Goal: Information Seeking & Learning: Learn about a topic

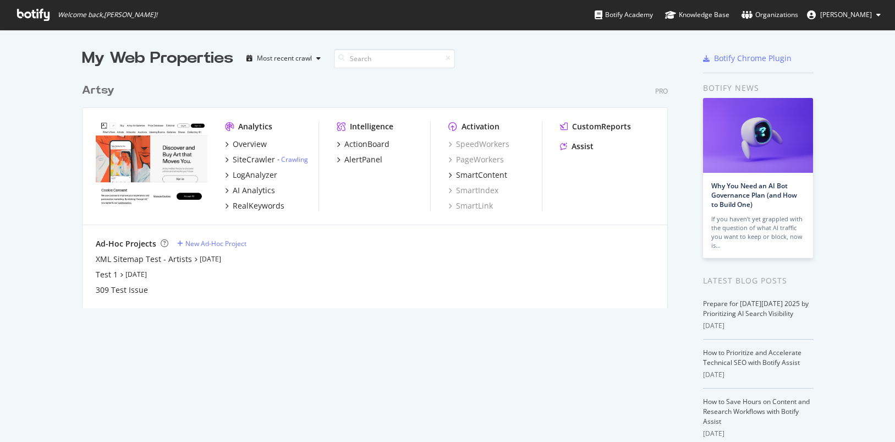
scroll to position [442, 895]
click at [383, 365] on div "My Web Properties Most recent crawl Artsy Pro Analytics Overview SiteCrawler - …" at bounding box center [386, 287] width 608 height 480
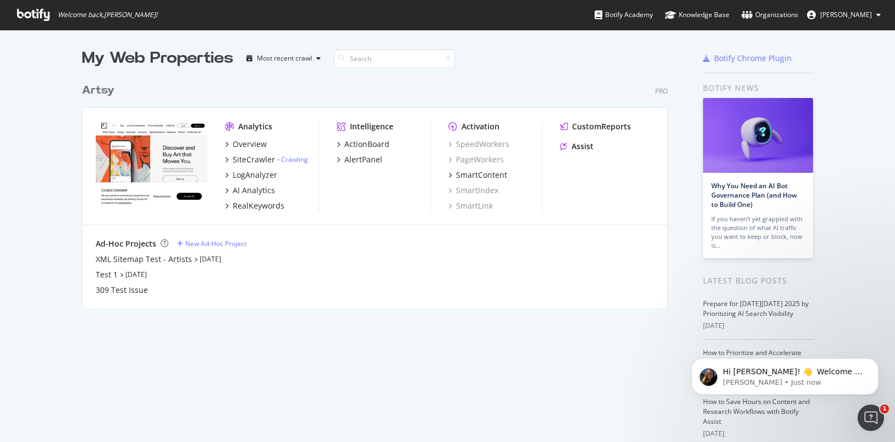
scroll to position [0, 0]
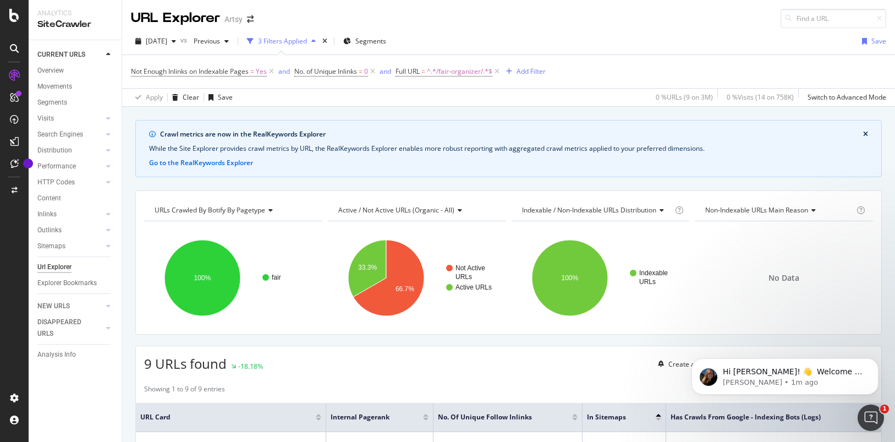
click at [4, 284] on div at bounding box center [14, 228] width 26 height 322
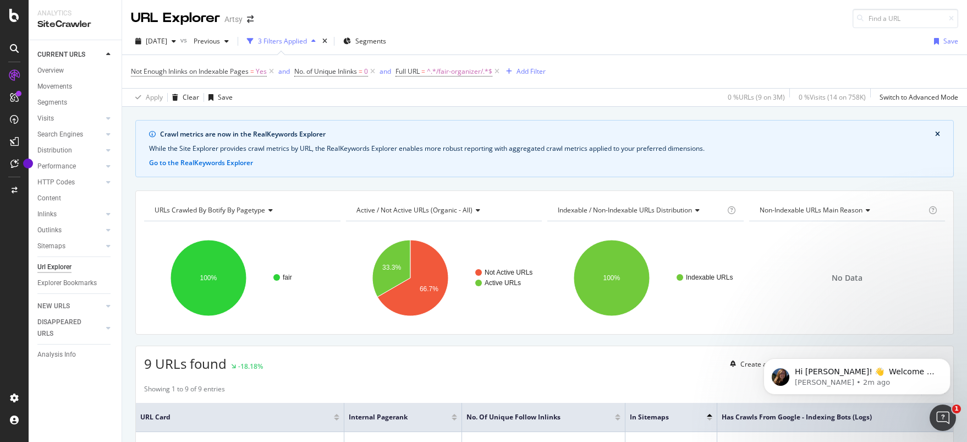
click at [11, 270] on div at bounding box center [14, 228] width 26 height 322
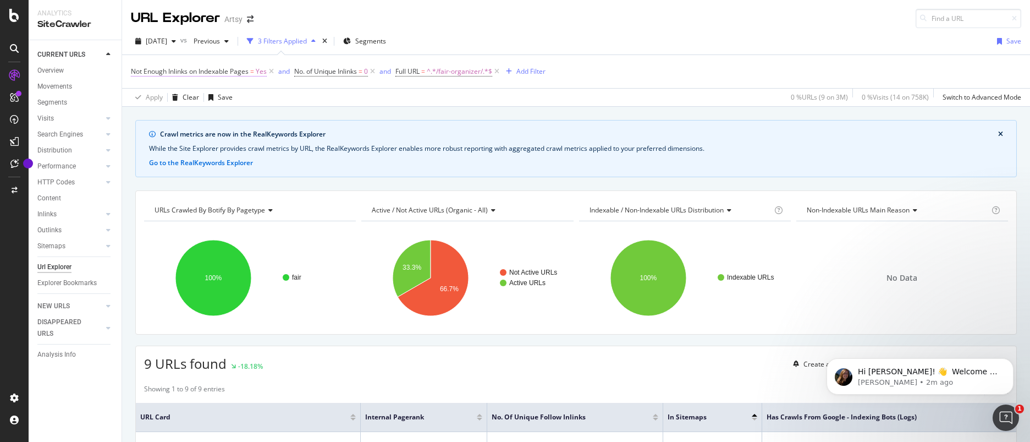
click at [219, 72] on span "Not Enough Inlinks on Indexable Pages" at bounding box center [190, 71] width 118 height 9
click at [323, 100] on div "Apply Clear Save 0 % URLs ( 9 on 3M ) 0 % Visits ( 14 on 758K ) Switch to Advan…" at bounding box center [576, 97] width 908 height 18
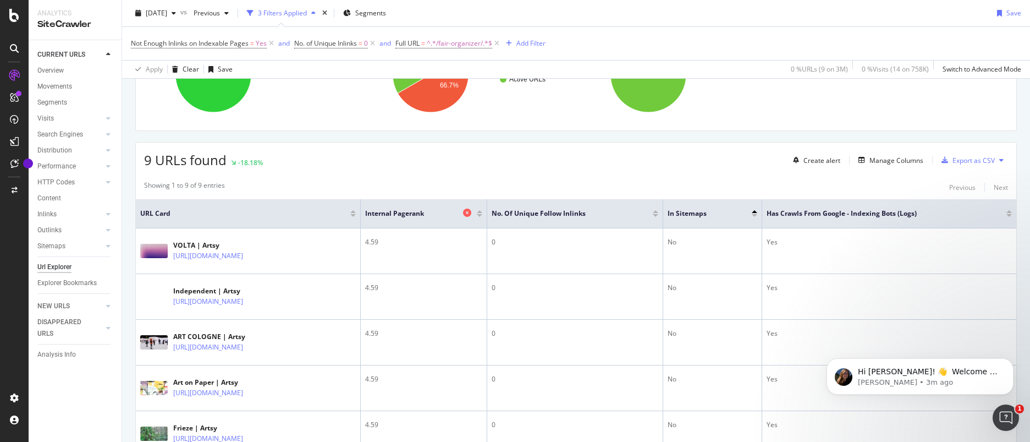
scroll to position [191, 0]
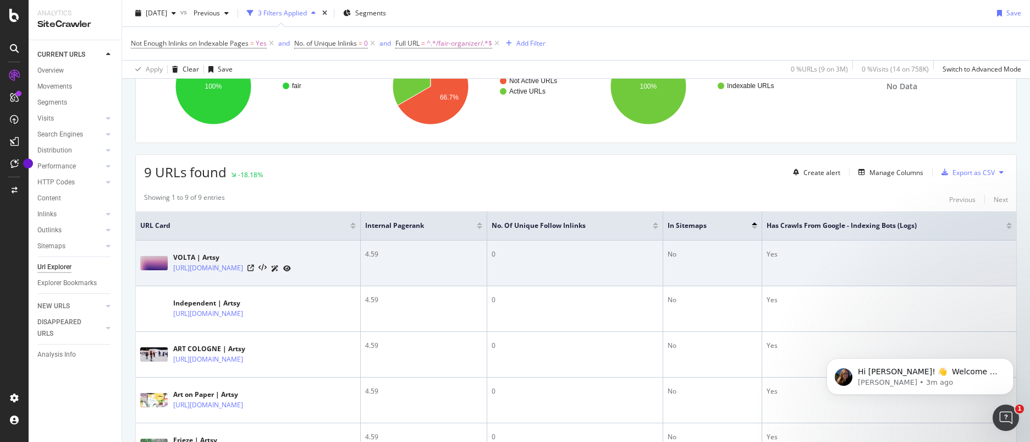
click at [482, 256] on div "4.59" at bounding box center [423, 254] width 117 height 10
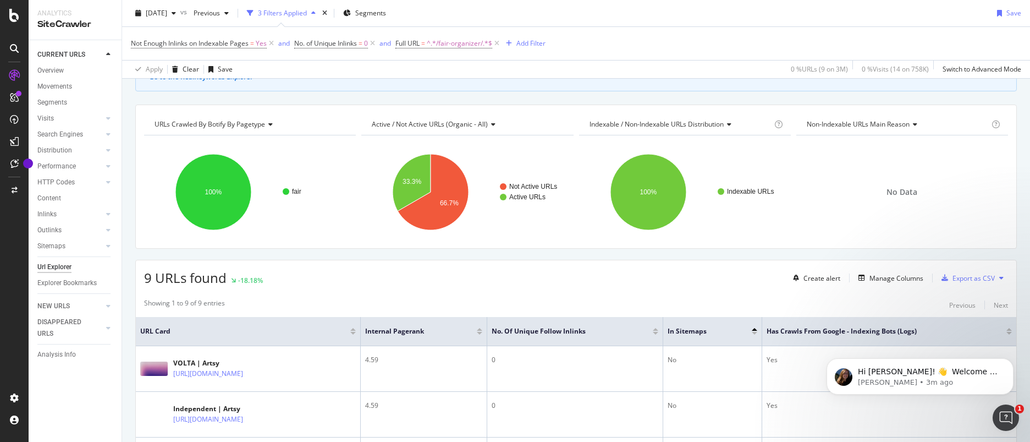
scroll to position [0, 0]
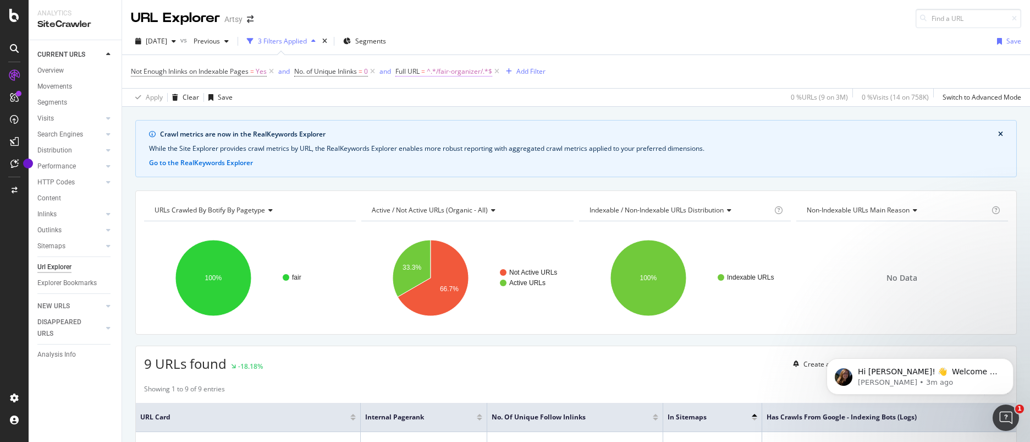
click at [444, 70] on span "^.*/fair-organizer/.*$" at bounding box center [459, 71] width 65 height 15
click at [459, 25] on div "URL Explorer Artsy" at bounding box center [576, 14] width 908 height 28
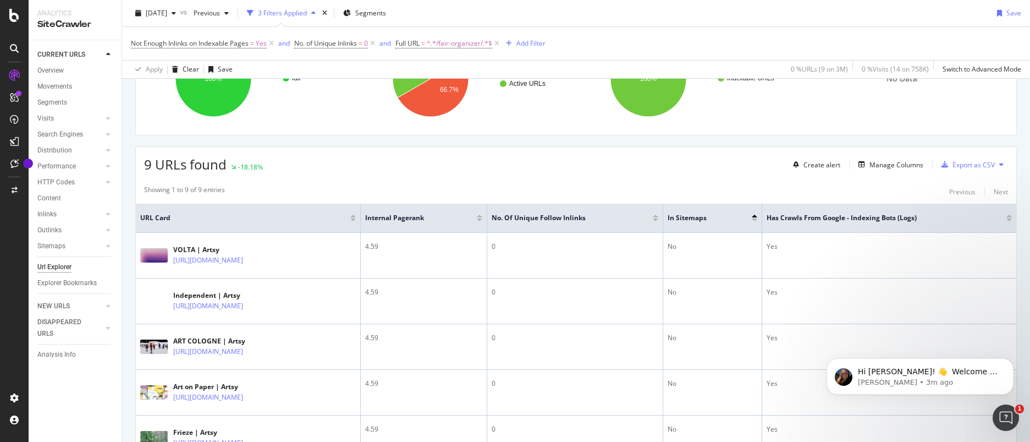
scroll to position [217, 0]
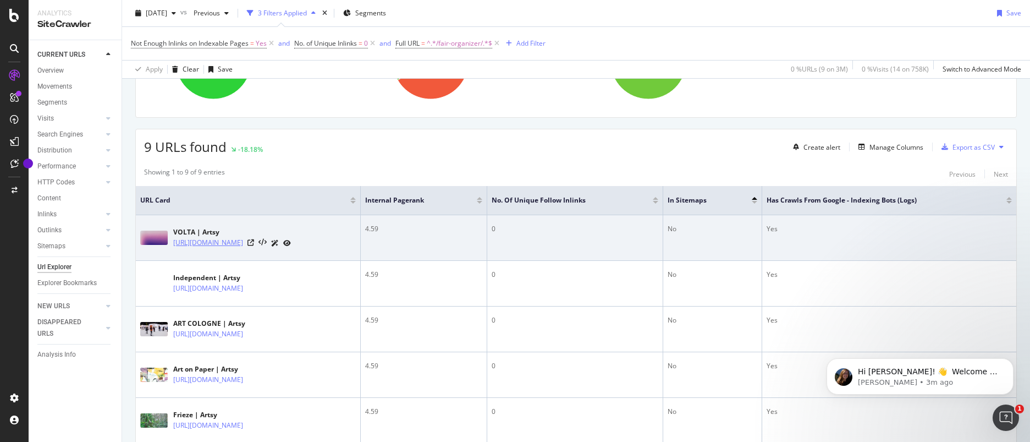
click at [243, 244] on link "[URL][DOMAIN_NAME]" at bounding box center [208, 242] width 70 height 11
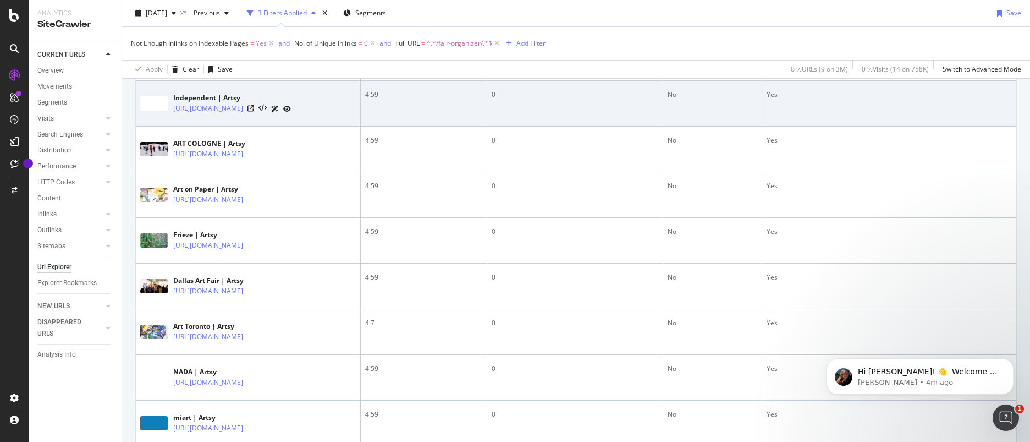
scroll to position [464, 0]
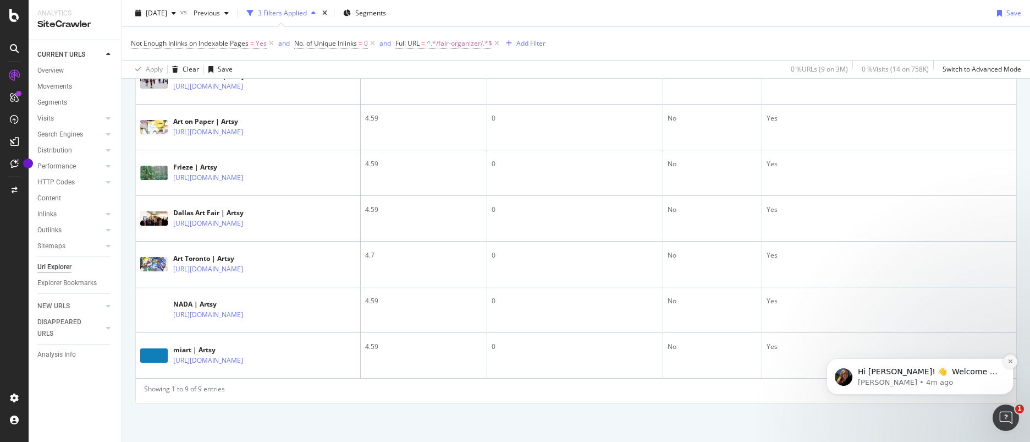
click at [894, 361] on icon "Dismiss notification" at bounding box center [1011, 361] width 6 height 6
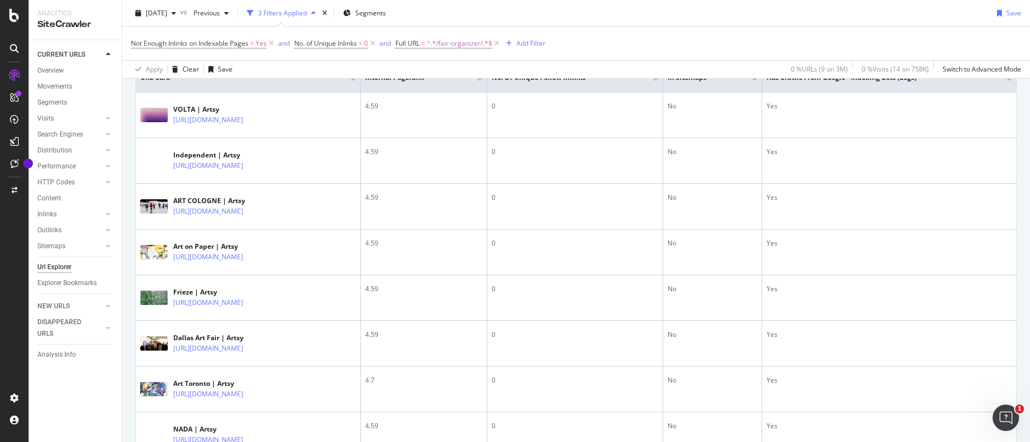
scroll to position [345, 0]
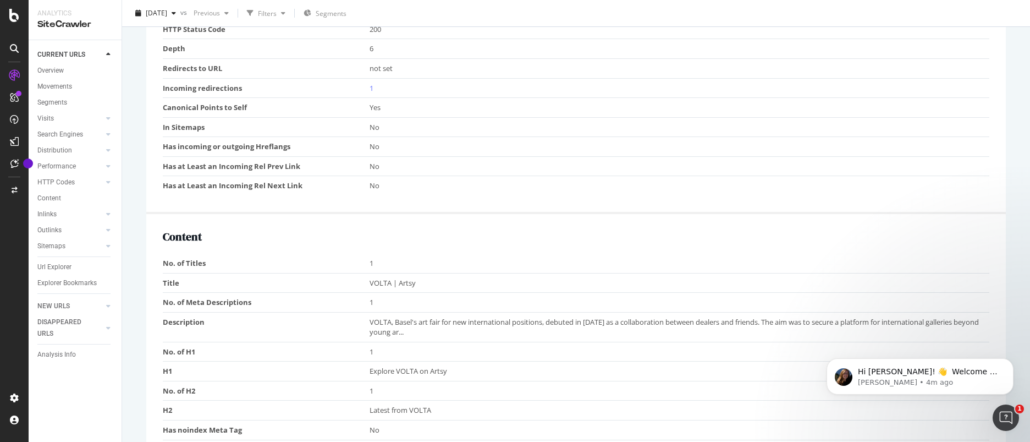
scroll to position [118, 0]
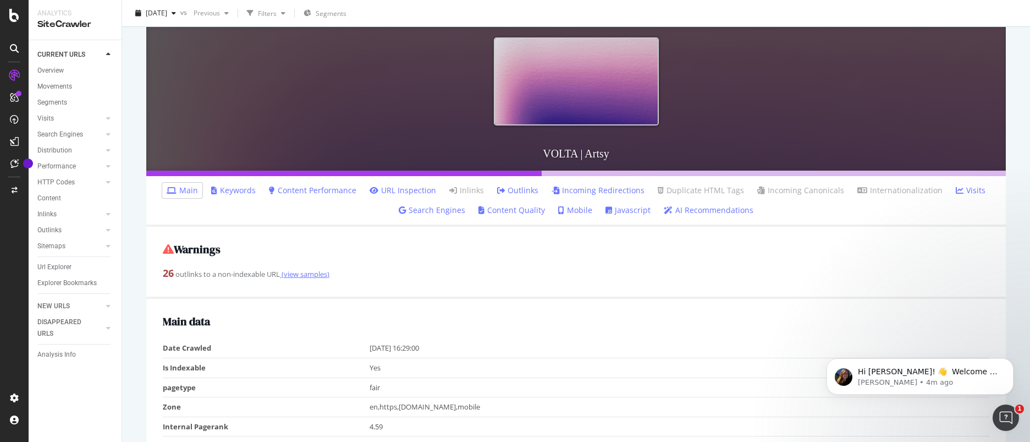
click at [304, 274] on link "(view samples)" at bounding box center [305, 274] width 50 height 10
